Goal: Task Accomplishment & Management: Use online tool/utility

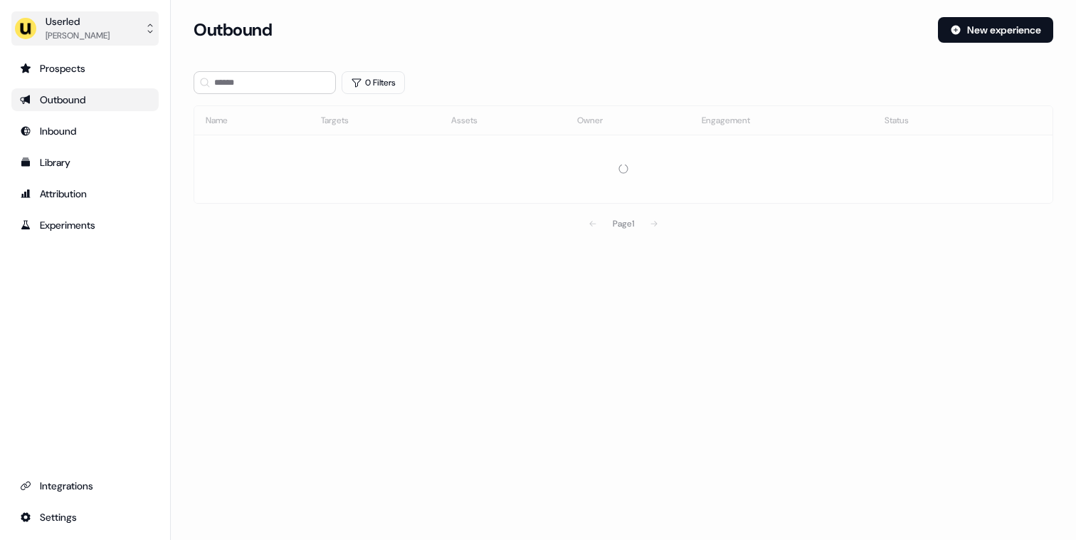
click at [129, 27] on button "Userled [PERSON_NAME]" at bounding box center [84, 28] width 147 height 34
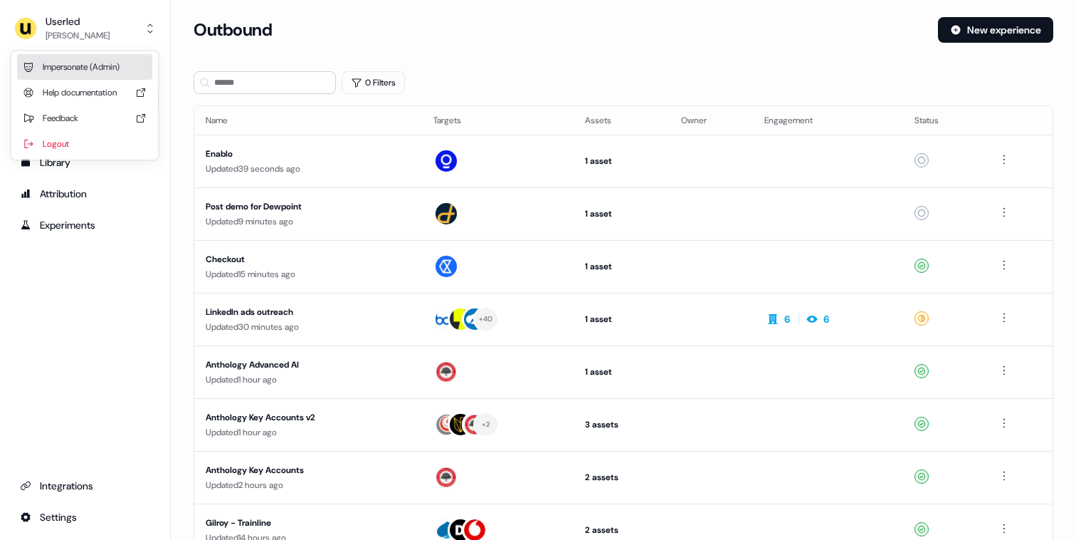
click at [90, 62] on div "Impersonate (Admin)" at bounding box center [84, 67] width 135 height 26
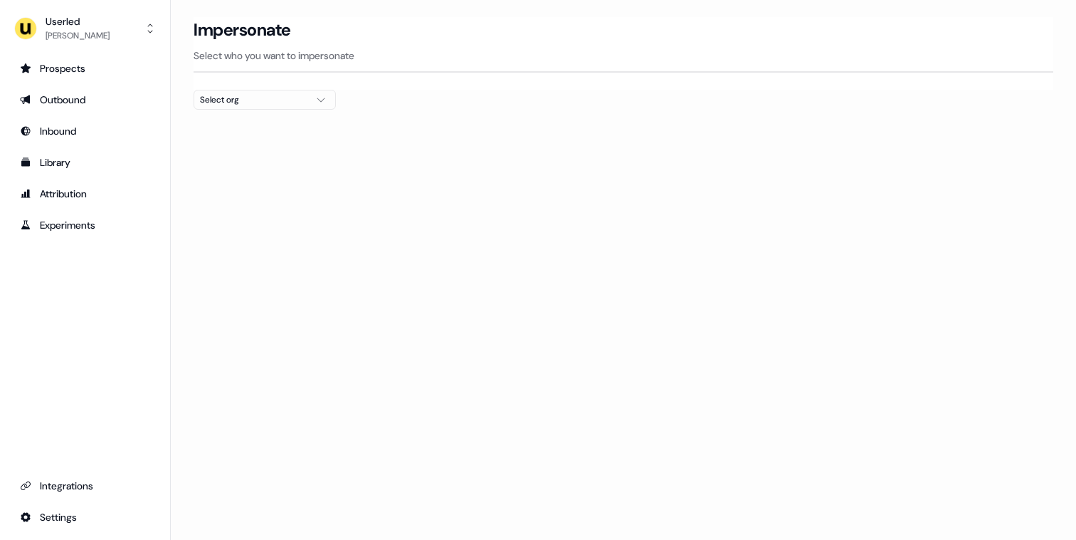
click at [243, 98] on div "Select org" at bounding box center [253, 100] width 107 height 14
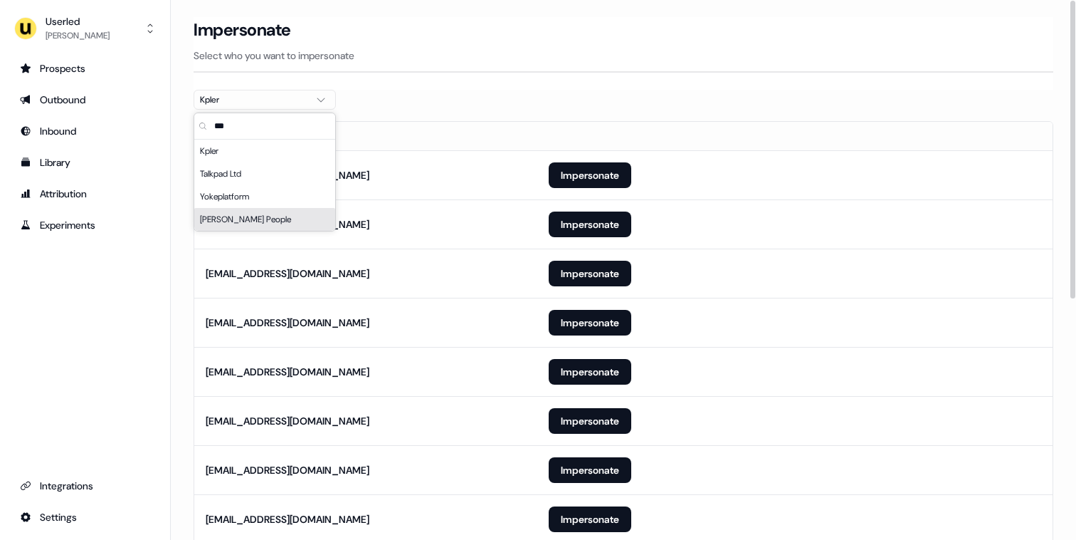
type input "***"
click at [177, 280] on section "Loading... Impersonate Select who you want to impersonate Kpler Email [EMAIL_AD…" at bounding box center [623, 497] width 905 height 960
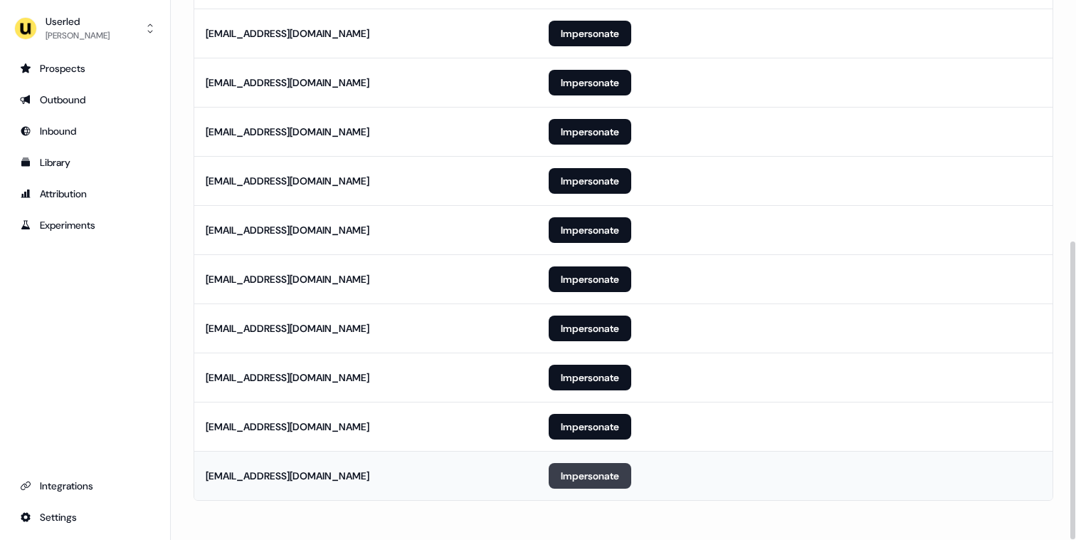
click at [590, 476] on button "Impersonate" at bounding box center [590, 476] width 83 height 26
